Goal: Task Accomplishment & Management: Complete application form

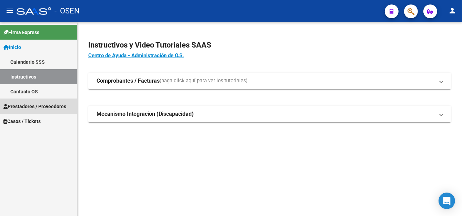
drag, startPoint x: 44, startPoint y: 108, endPoint x: 49, endPoint y: 160, distance: 52.9
click at [45, 108] on span "Prestadores / Proveedores" at bounding box center [34, 107] width 63 height 8
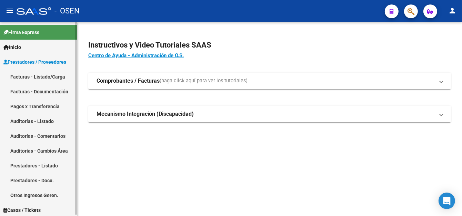
click at [37, 104] on link "Pagos x Transferencia" at bounding box center [38, 106] width 77 height 15
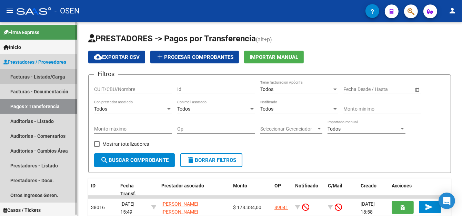
click at [54, 79] on link "Facturas - Listado/Carga" at bounding box center [38, 76] width 77 height 15
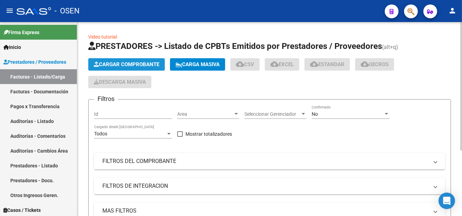
click at [132, 64] on span "Cargar Comprobante" at bounding box center [126, 64] width 65 height 6
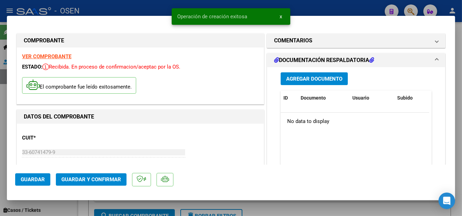
scroll to position [138, 0]
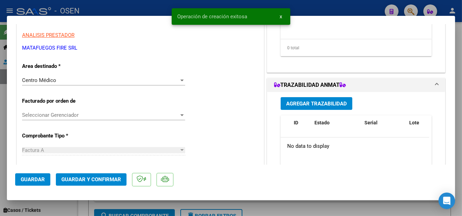
click at [27, 180] on span "Guardar" at bounding box center [33, 179] width 24 height 6
click at [136, 10] on div at bounding box center [231, 108] width 462 height 216
type input "$ 0,00"
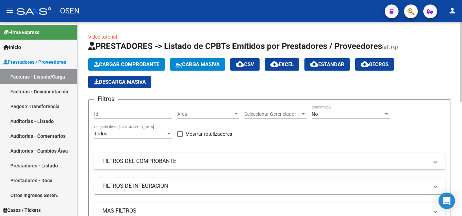
click at [117, 62] on span "Cargar Comprobante" at bounding box center [126, 64] width 65 height 6
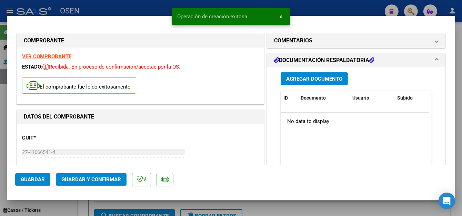
click at [41, 182] on span "Guardar" at bounding box center [33, 179] width 24 height 6
click at [135, 6] on div at bounding box center [231, 108] width 462 height 216
type input "$ 0,00"
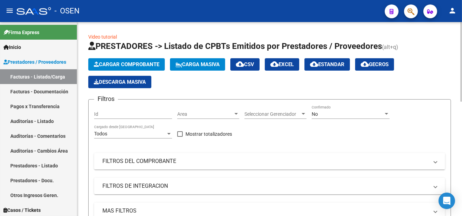
click at [141, 56] on app-list-header "PRESTADORES -> Listado de CPBTs Emitidos por Prestadores / Proveedores (alt+q) …" at bounding box center [269, 144] width 363 height 206
click at [139, 62] on span "Cargar Comprobante" at bounding box center [126, 64] width 65 height 6
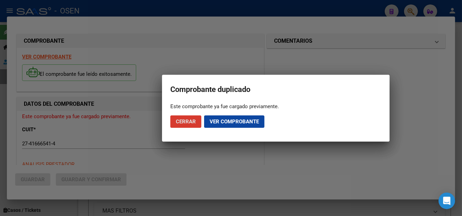
click at [191, 120] on span "Cerrar" at bounding box center [186, 122] width 20 height 6
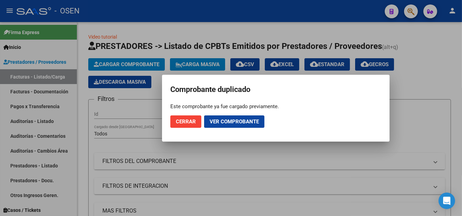
click at [204, 11] on div at bounding box center [231, 108] width 462 height 216
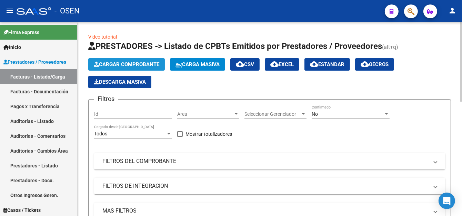
click at [106, 59] on button "Cargar Comprobante" at bounding box center [126, 64] width 77 height 12
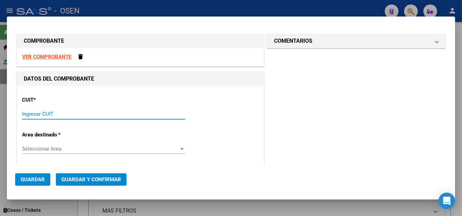
click at [54, 112] on input "Ingresar CUIT" at bounding box center [103, 114] width 163 height 6
type input "30-70901727-2"
type input "3"
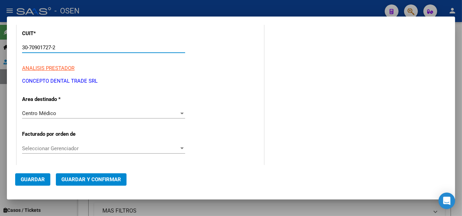
scroll to position [103, 0]
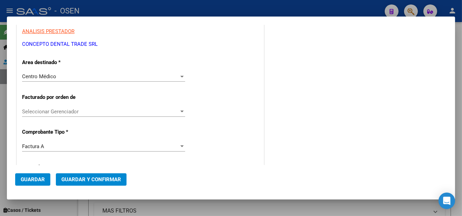
type input "30-70901727-2"
click at [37, 73] on span "Centro Médico" at bounding box center [39, 76] width 34 height 6
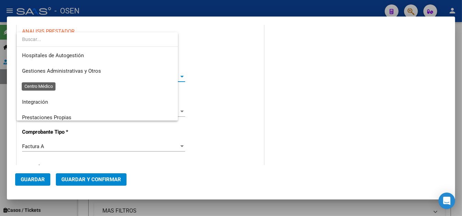
scroll to position [165, 0]
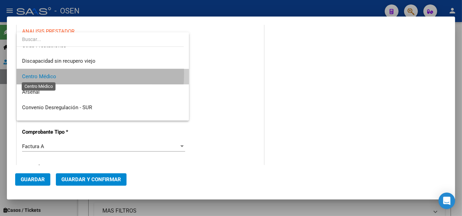
click at [37, 73] on span "Centro Médico" at bounding box center [39, 76] width 34 height 6
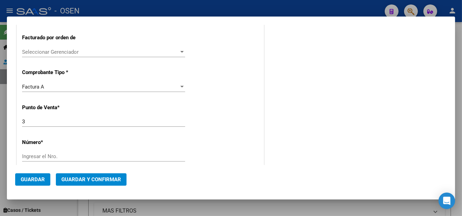
scroll to position [172, 0]
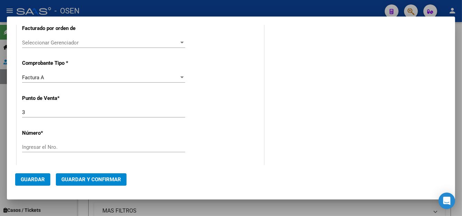
click at [37, 143] on div "Ingresar el Nro." at bounding box center [103, 147] width 163 height 10
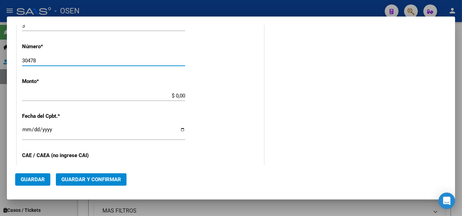
scroll to position [276, 0]
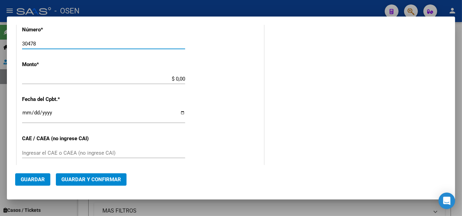
type input "30478"
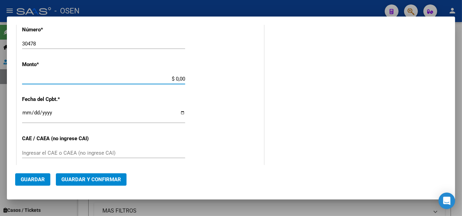
click at [172, 79] on input "$ 0,00" at bounding box center [103, 79] width 163 height 6
type input "$ 53.378,52"
type input "[DATE]"
type input "75362349079098"
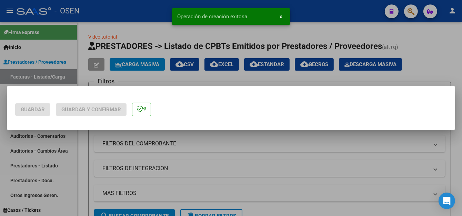
scroll to position [0, 0]
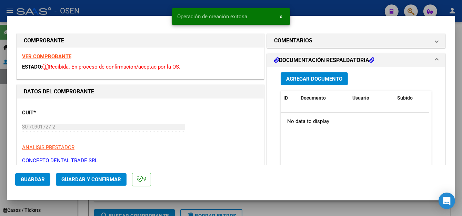
click at [45, 182] on button "Guardar" at bounding box center [32, 179] width 35 height 12
click at [130, 12] on div at bounding box center [231, 108] width 462 height 216
type input "$ 0,00"
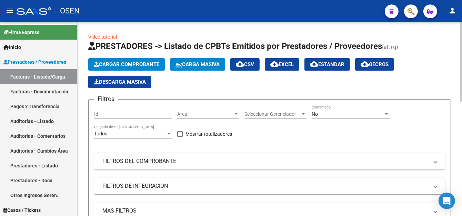
click at [136, 62] on span "Cargar Comprobante" at bounding box center [126, 64] width 65 height 6
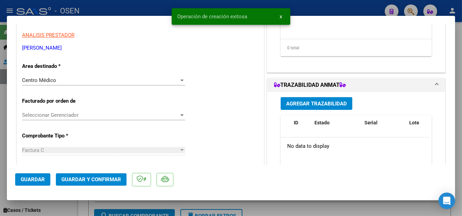
scroll to position [172, 0]
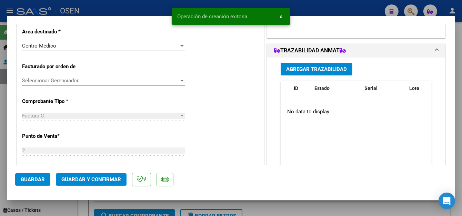
click at [23, 185] on button "Guardar" at bounding box center [32, 179] width 35 height 12
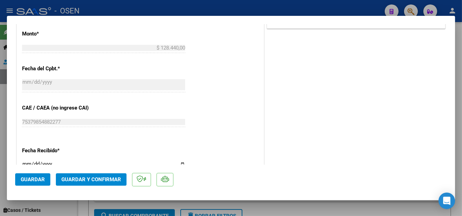
scroll to position [138, 0]
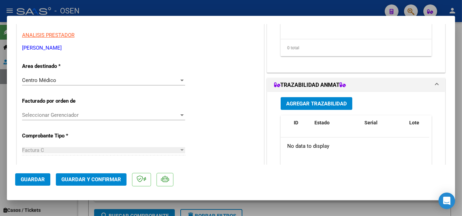
drag, startPoint x: 40, startPoint y: 176, endPoint x: 40, endPoint y: 172, distance: 3.8
click at [40, 175] on button "Guardar" at bounding box center [32, 179] width 35 height 12
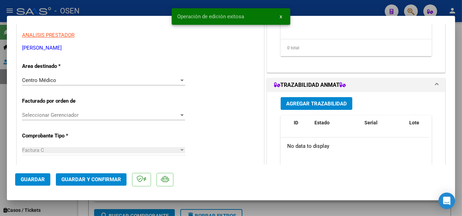
click at [154, 11] on div at bounding box center [231, 108] width 462 height 216
type input "$ 0,00"
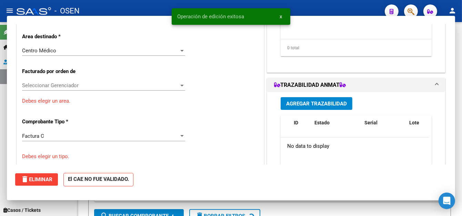
scroll to position [117, 0]
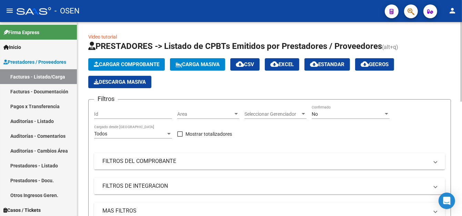
click at [98, 69] on button "Cargar Comprobante" at bounding box center [126, 64] width 77 height 12
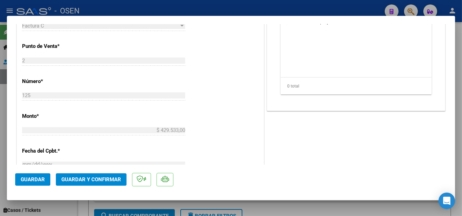
scroll to position [310, 0]
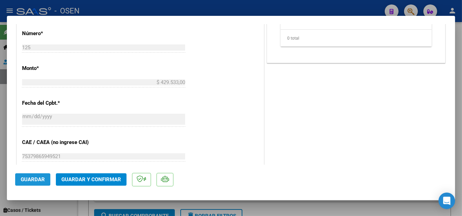
click at [34, 184] on button "Guardar" at bounding box center [32, 179] width 35 height 12
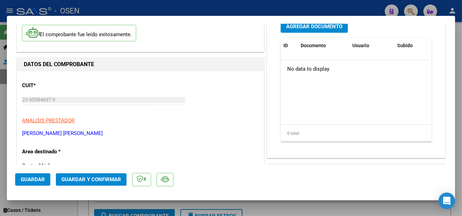
scroll to position [69, 0]
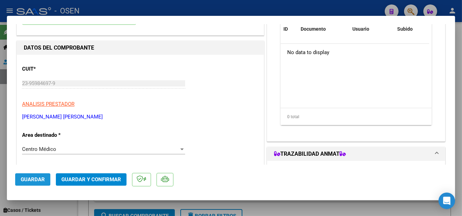
click at [27, 182] on span "Guardar" at bounding box center [33, 179] width 24 height 6
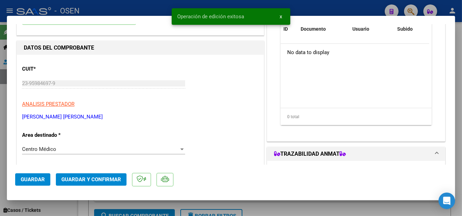
click at [192, 6] on div "Operación de edición exitosa x" at bounding box center [230, 16] width 135 height 33
click at [133, 11] on div at bounding box center [231, 108] width 462 height 216
type input "$ 0,00"
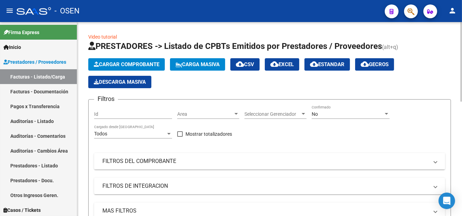
click at [143, 61] on span "Cargar Comprobante" at bounding box center [126, 64] width 65 height 6
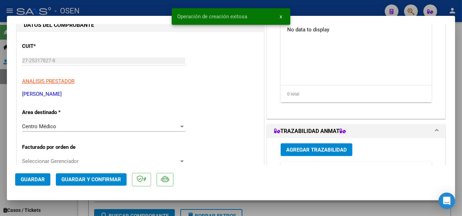
scroll to position [103, 0]
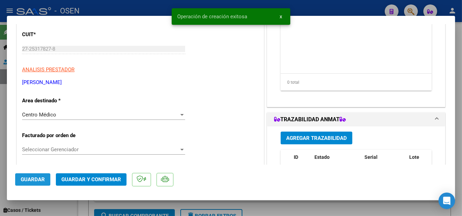
click at [29, 180] on span "Guardar" at bounding box center [33, 179] width 24 height 6
click at [311, 7] on div at bounding box center [231, 108] width 462 height 216
type input "$ 0,00"
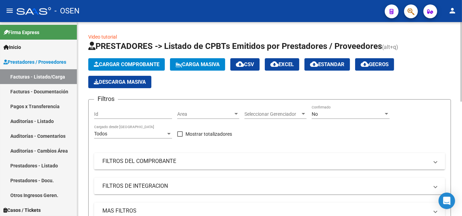
click at [135, 55] on app-list-header "PRESTADORES -> Listado de CPBTs Emitidos por Prestadores / Proveedores (alt+q) …" at bounding box center [269, 144] width 363 height 206
click at [135, 61] on span "Cargar Comprobante" at bounding box center [126, 64] width 65 height 6
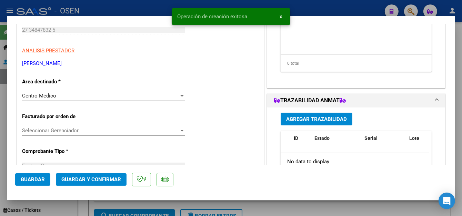
scroll to position [138, 0]
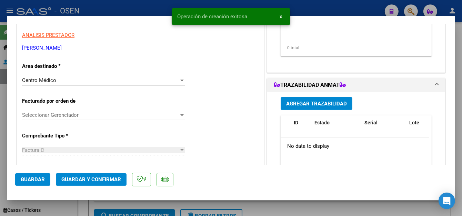
click at [24, 180] on span "Guardar" at bounding box center [33, 179] width 24 height 6
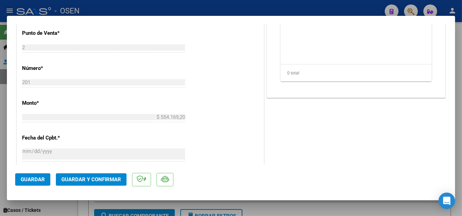
scroll to position [276, 0]
click at [33, 179] on span "Guardar" at bounding box center [33, 179] width 24 height 6
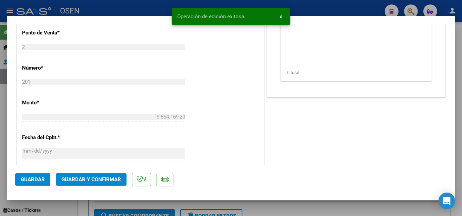
click at [312, 7] on div at bounding box center [231, 108] width 462 height 216
type input "$ 0,00"
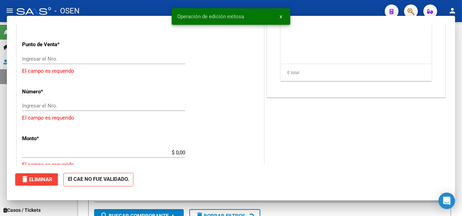
scroll to position [255, 0]
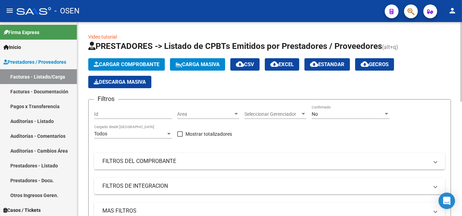
click at [109, 59] on button "Cargar Comprobante" at bounding box center [126, 64] width 77 height 12
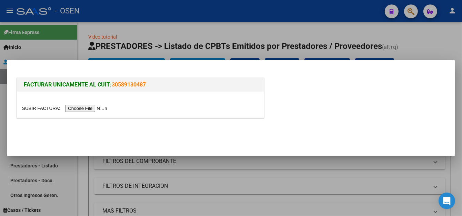
click at [93, 108] on input "file" at bounding box center [65, 108] width 87 height 7
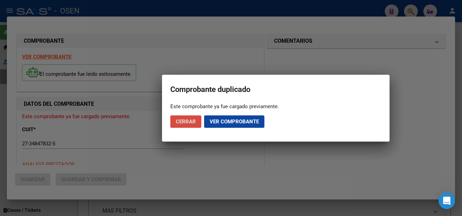
click at [199, 122] on button "Cerrar" at bounding box center [185, 121] width 31 height 12
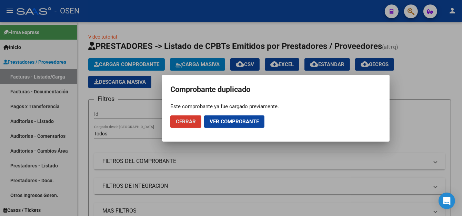
drag, startPoint x: 193, startPoint y: 122, endPoint x: 207, endPoint y: 97, distance: 28.7
click at [193, 121] on span "Cerrar" at bounding box center [186, 122] width 20 height 6
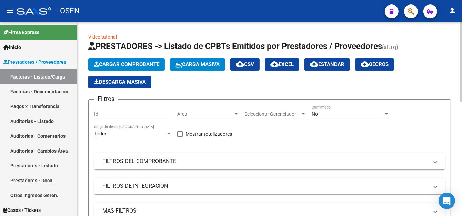
click at [145, 63] on span "Cargar Comprobante" at bounding box center [126, 64] width 65 height 6
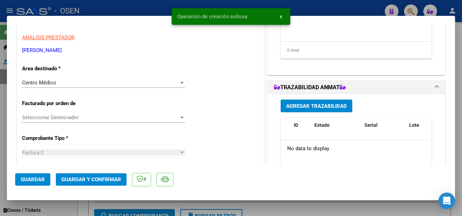
scroll to position [138, 0]
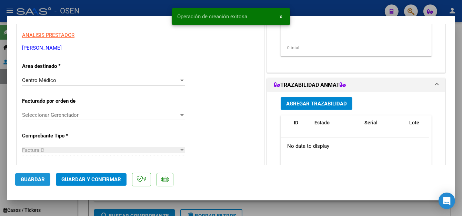
drag, startPoint x: 31, startPoint y: 178, endPoint x: 89, endPoint y: 79, distance: 114.7
click at [31, 178] on span "Guardar" at bounding box center [33, 179] width 24 height 6
click at [128, 10] on div at bounding box center [231, 108] width 462 height 216
type input "$ 0,00"
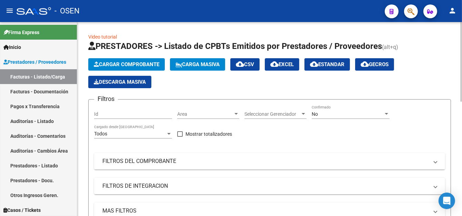
click at [111, 63] on span "Cargar Comprobante" at bounding box center [126, 64] width 65 height 6
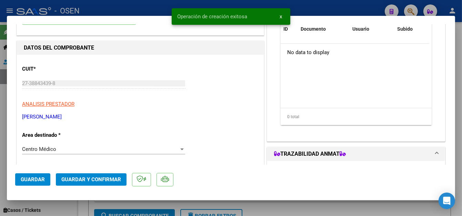
scroll to position [103, 0]
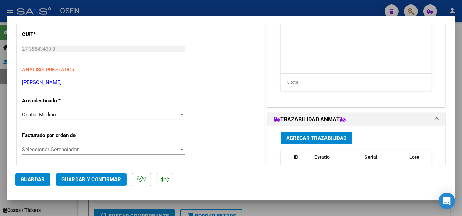
click at [35, 178] on span "Guardar" at bounding box center [33, 179] width 24 height 6
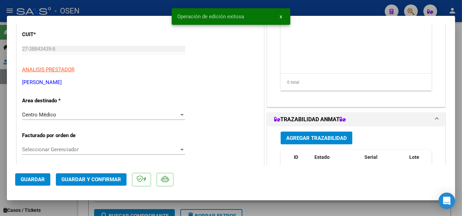
click at [107, 9] on div at bounding box center [231, 108] width 462 height 216
type input "$ 0,00"
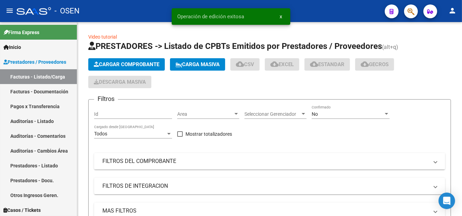
drag, startPoint x: 107, startPoint y: 9, endPoint x: 158, endPoint y: 22, distance: 52.8
click at [107, 10] on div "- OSEN" at bounding box center [198, 10] width 363 height 15
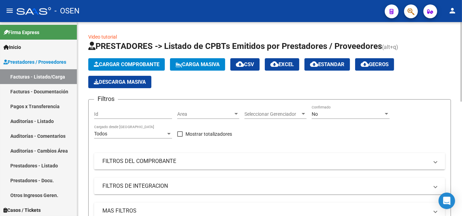
click at [127, 64] on span "Cargar Comprobante" at bounding box center [126, 64] width 65 height 6
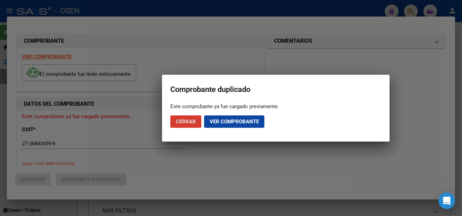
click at [176, 119] on span "Cerrar" at bounding box center [186, 122] width 20 height 6
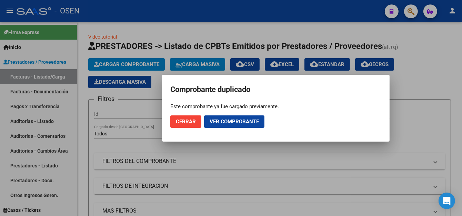
click at [225, 6] on div at bounding box center [231, 108] width 462 height 216
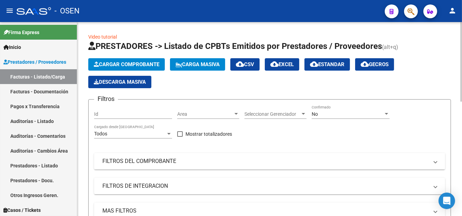
click at [140, 66] on span "Cargar Comprobante" at bounding box center [126, 64] width 65 height 6
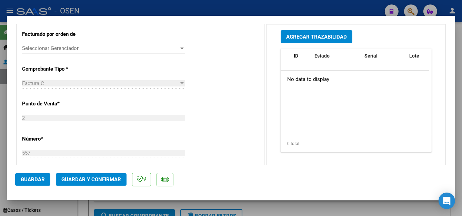
scroll to position [207, 0]
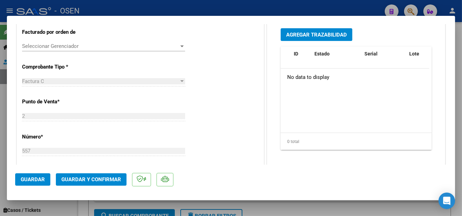
click at [36, 175] on button "Guardar" at bounding box center [32, 179] width 35 height 12
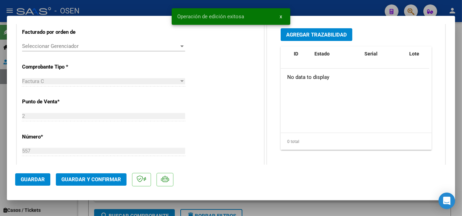
click at [125, 6] on div at bounding box center [231, 108] width 462 height 216
type input "$ 0,00"
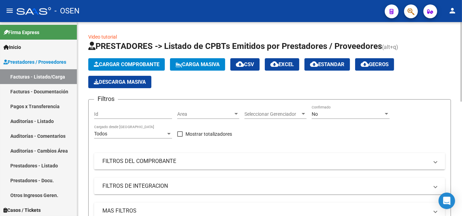
drag, startPoint x: 131, startPoint y: 57, endPoint x: 127, endPoint y: 62, distance: 6.9
click at [131, 57] on app-list-header "PRESTADORES -> Listado de CPBTs Emitidos por Prestadores / Proveedores (alt+q) …" at bounding box center [269, 144] width 363 height 206
click at [127, 62] on span "Cargar Comprobante" at bounding box center [126, 64] width 65 height 6
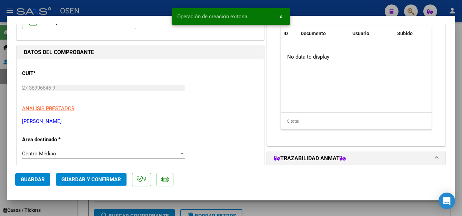
scroll to position [103, 0]
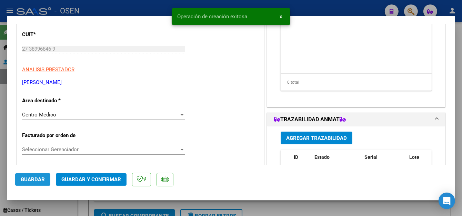
drag, startPoint x: 38, startPoint y: 181, endPoint x: 74, endPoint y: 94, distance: 93.8
click at [38, 180] on span "Guardar" at bounding box center [33, 179] width 24 height 6
click at [114, 4] on div at bounding box center [231, 108] width 462 height 216
type input "$ 0,00"
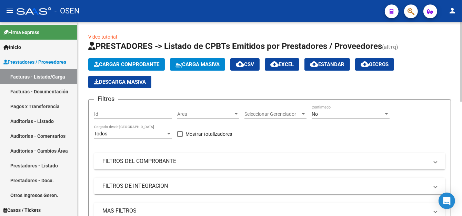
click at [112, 66] on button "Cargar Comprobante" at bounding box center [126, 64] width 77 height 12
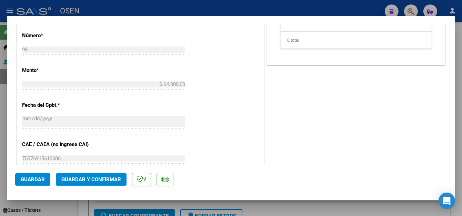
scroll to position [345, 0]
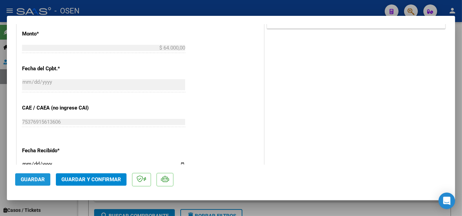
click at [35, 182] on span "Guardar" at bounding box center [33, 179] width 24 height 6
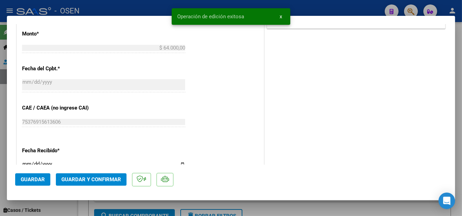
click at [189, 6] on div "Operación de edición exitosa x" at bounding box center [230, 16] width 135 height 33
click at [189, 2] on div "Operación de edición exitosa x" at bounding box center [230, 16] width 135 height 33
click at [138, 6] on div at bounding box center [231, 108] width 462 height 216
type input "$ 0,00"
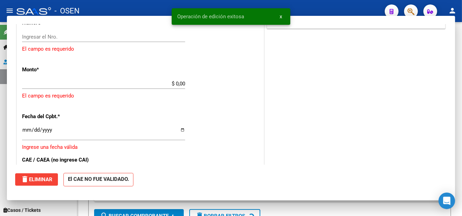
scroll to position [397, 0]
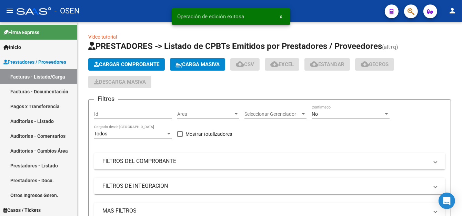
drag, startPoint x: 331, startPoint y: 7, endPoint x: 305, endPoint y: 1, distance: 26.2
click at [329, 7] on div "- OSEN" at bounding box center [198, 10] width 363 height 15
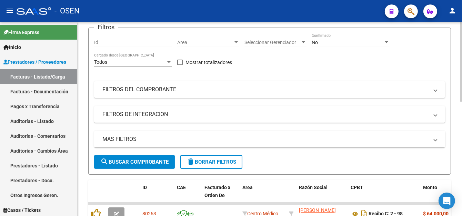
scroll to position [0, 0]
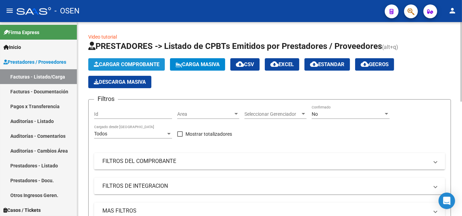
click at [129, 61] on span "Cargar Comprobante" at bounding box center [126, 64] width 65 height 6
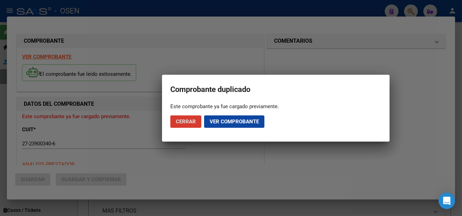
click at [172, 121] on button "Cerrar" at bounding box center [185, 121] width 31 height 12
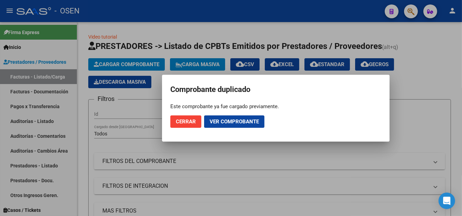
click at [174, 1] on div at bounding box center [231, 108] width 462 height 216
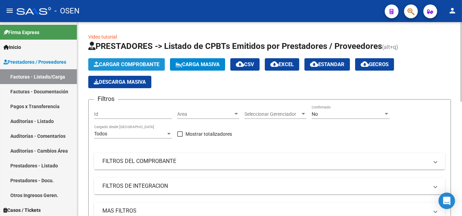
click at [135, 68] on button "Cargar Comprobante" at bounding box center [126, 64] width 77 height 12
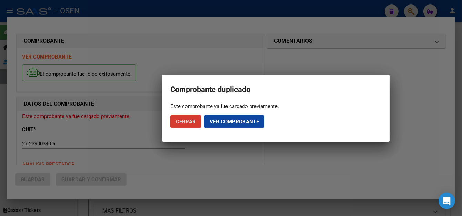
drag, startPoint x: 186, startPoint y: 119, endPoint x: 172, endPoint y: 18, distance: 101.3
click at [185, 117] on button "Cerrar" at bounding box center [185, 121] width 31 height 12
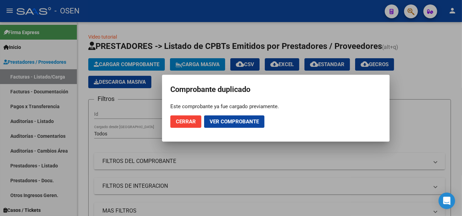
drag, startPoint x: 172, startPoint y: 14, endPoint x: 167, endPoint y: 2, distance: 13.2
click at [172, 11] on div at bounding box center [231, 108] width 462 height 216
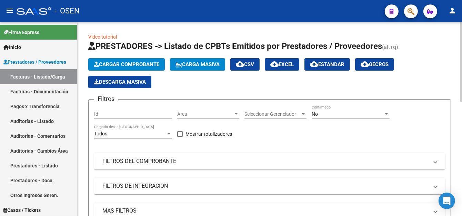
click at [110, 69] on button "Cargar Comprobante" at bounding box center [126, 64] width 77 height 12
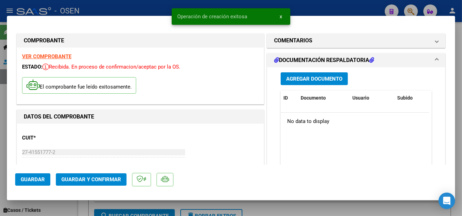
drag, startPoint x: 128, startPoint y: 3, endPoint x: 120, endPoint y: 1, distance: 8.2
click at [127, 3] on div at bounding box center [231, 108] width 462 height 216
type input "$ 0,00"
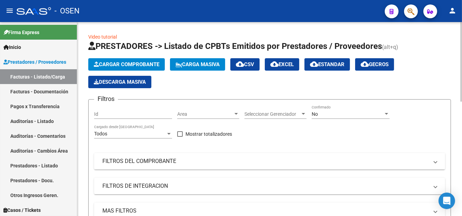
click at [138, 64] on span "Cargar Comprobante" at bounding box center [126, 64] width 65 height 6
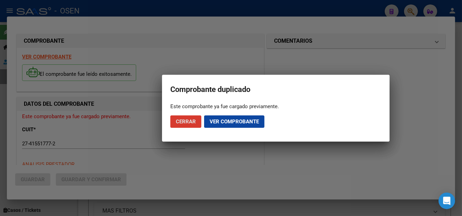
click at [197, 122] on button "Cerrar" at bounding box center [185, 121] width 31 height 12
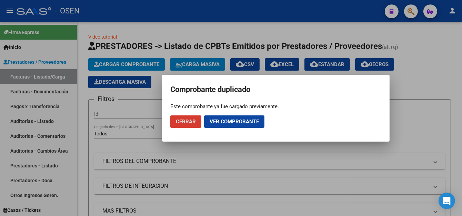
click at [193, 121] on span "Cerrar" at bounding box center [186, 122] width 20 height 6
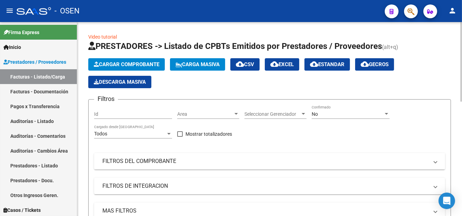
click at [123, 65] on span "Cargar Comprobante" at bounding box center [126, 64] width 65 height 6
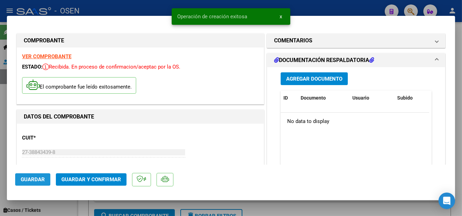
click at [34, 174] on button "Guardar" at bounding box center [32, 179] width 35 height 12
click at [144, 8] on div at bounding box center [231, 108] width 462 height 216
type input "$ 0,00"
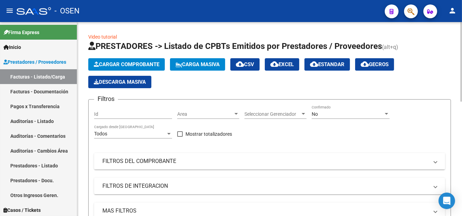
click at [121, 62] on span "Cargar Comprobante" at bounding box center [126, 64] width 65 height 6
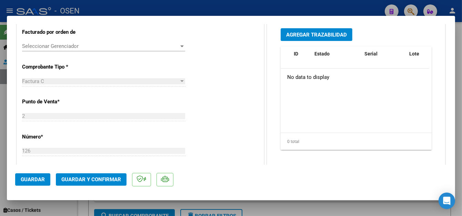
scroll to position [241, 0]
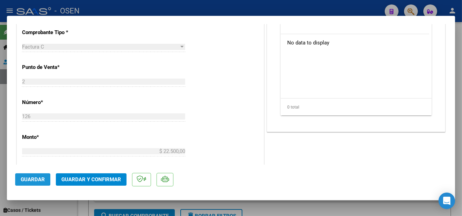
click at [41, 180] on span "Guardar" at bounding box center [33, 179] width 24 height 6
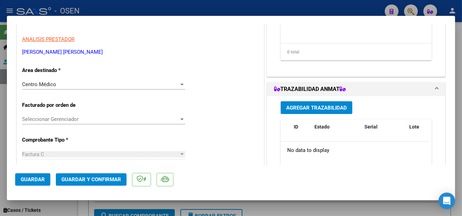
scroll to position [69, 0]
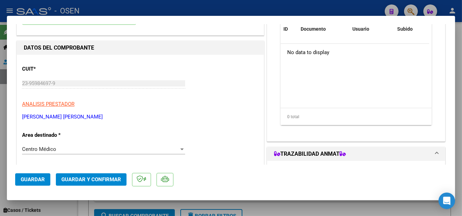
drag, startPoint x: 36, startPoint y: 173, endPoint x: 102, endPoint y: 71, distance: 121.6
click at [36, 173] on mat-dialog-actions "Guardar Guardar y Confirmar" at bounding box center [231, 178] width 432 height 27
click at [129, 6] on div at bounding box center [231, 108] width 462 height 216
type input "$ 0,00"
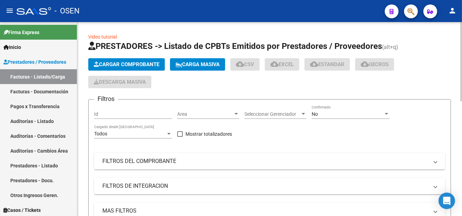
click at [129, 62] on span "Cargar Comprobante" at bounding box center [126, 64] width 65 height 6
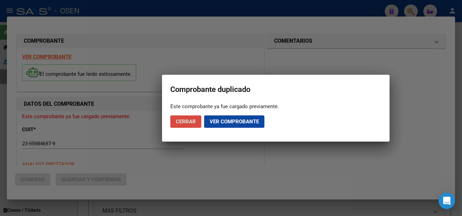
click at [199, 121] on button "Cerrar" at bounding box center [185, 121] width 31 height 12
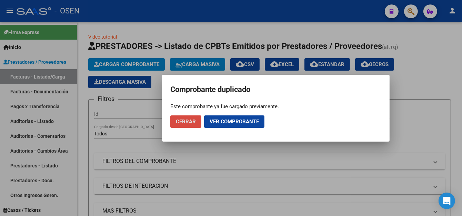
click at [188, 121] on span "Cerrar" at bounding box center [186, 122] width 20 height 6
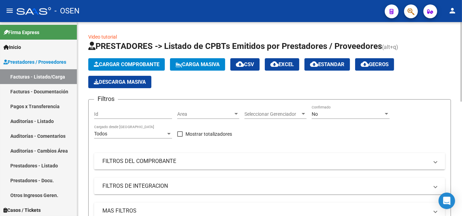
click at [146, 65] on span "Cargar Comprobante" at bounding box center [126, 64] width 65 height 6
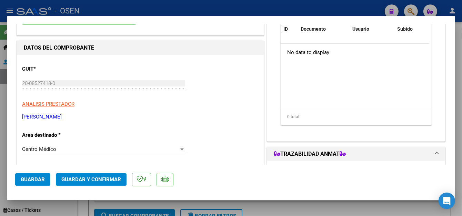
scroll to position [138, 0]
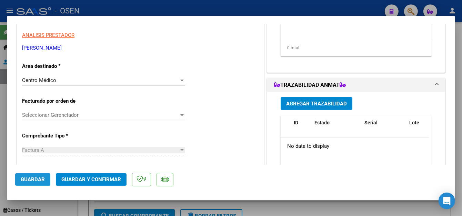
click at [35, 176] on button "Guardar" at bounding box center [32, 179] width 35 height 12
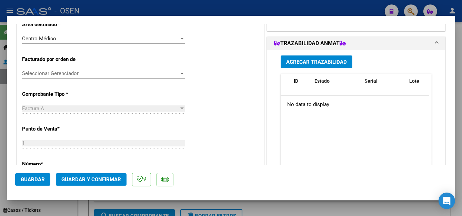
scroll to position [241, 0]
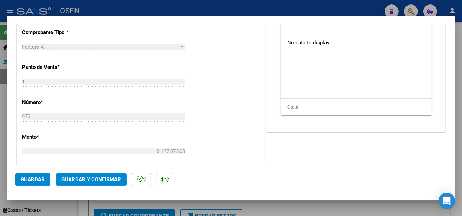
click at [34, 179] on span "Guardar" at bounding box center [33, 179] width 24 height 6
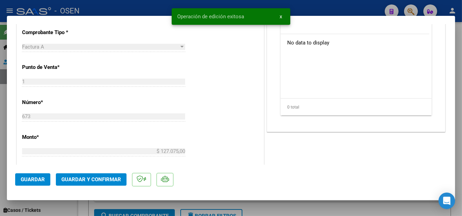
click at [160, 13] on div at bounding box center [231, 108] width 462 height 216
type input "$ 0,00"
